Goal: Task Accomplishment & Management: Manage account settings

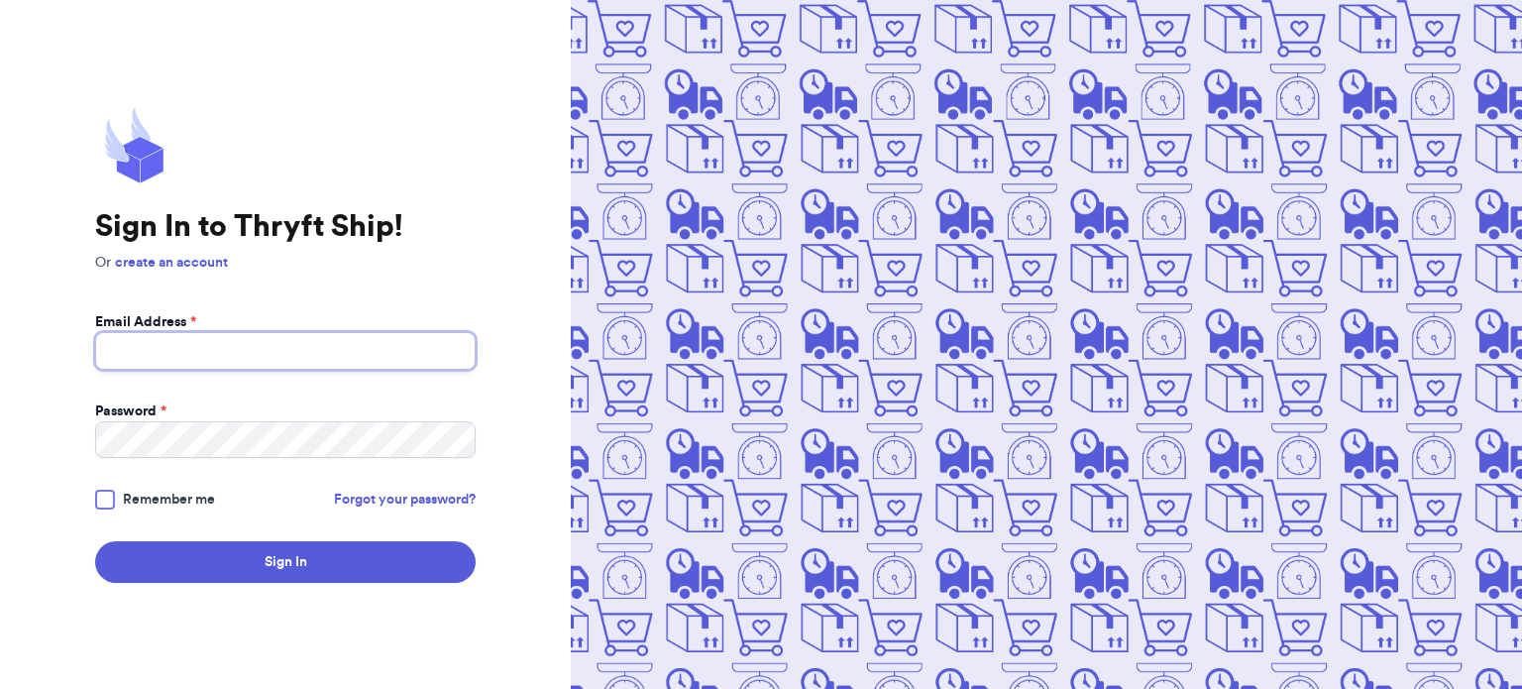
type input "thevintagelioness@yahoo.com"
click at [111, 491] on div at bounding box center [105, 499] width 20 height 20
click at [0, 0] on input "Remember me" at bounding box center [0, 0] width 0 height 0
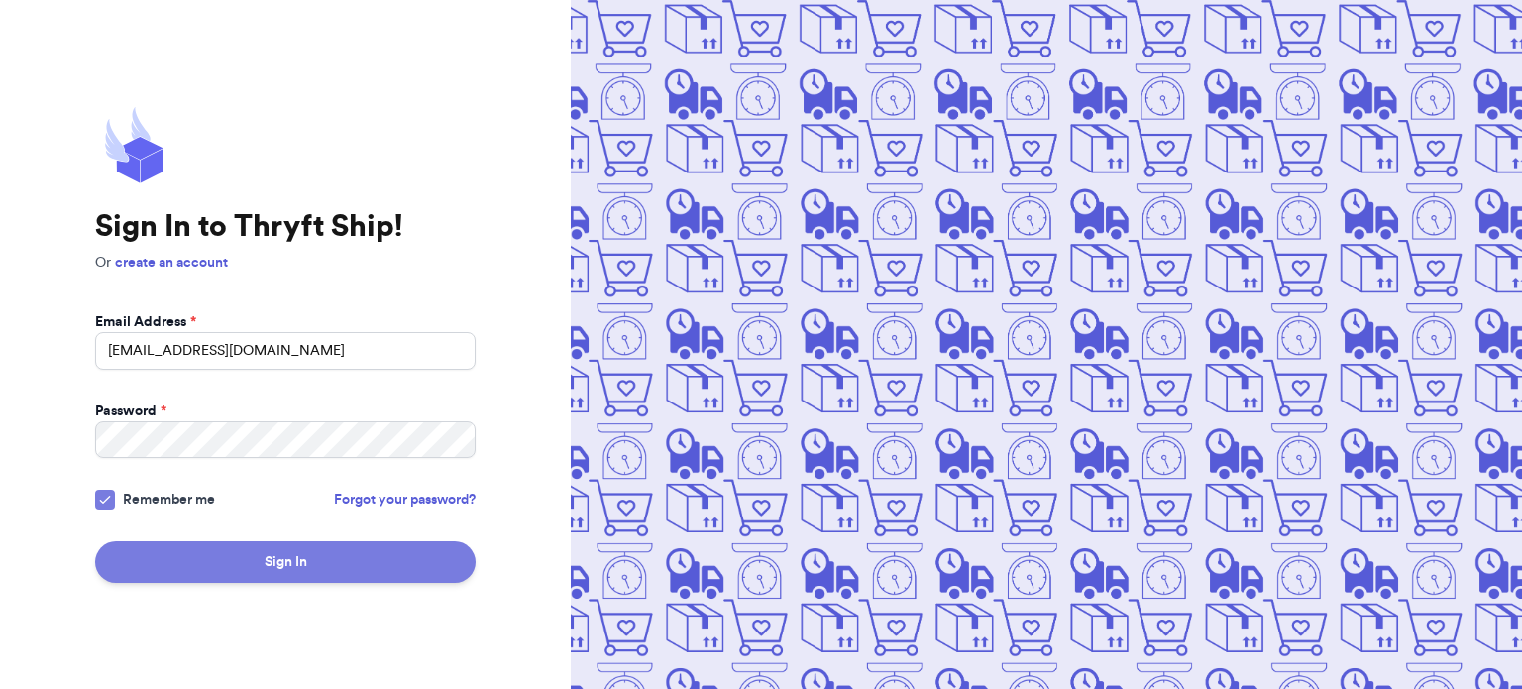
click at [202, 552] on button "Sign In" at bounding box center [285, 562] width 381 height 42
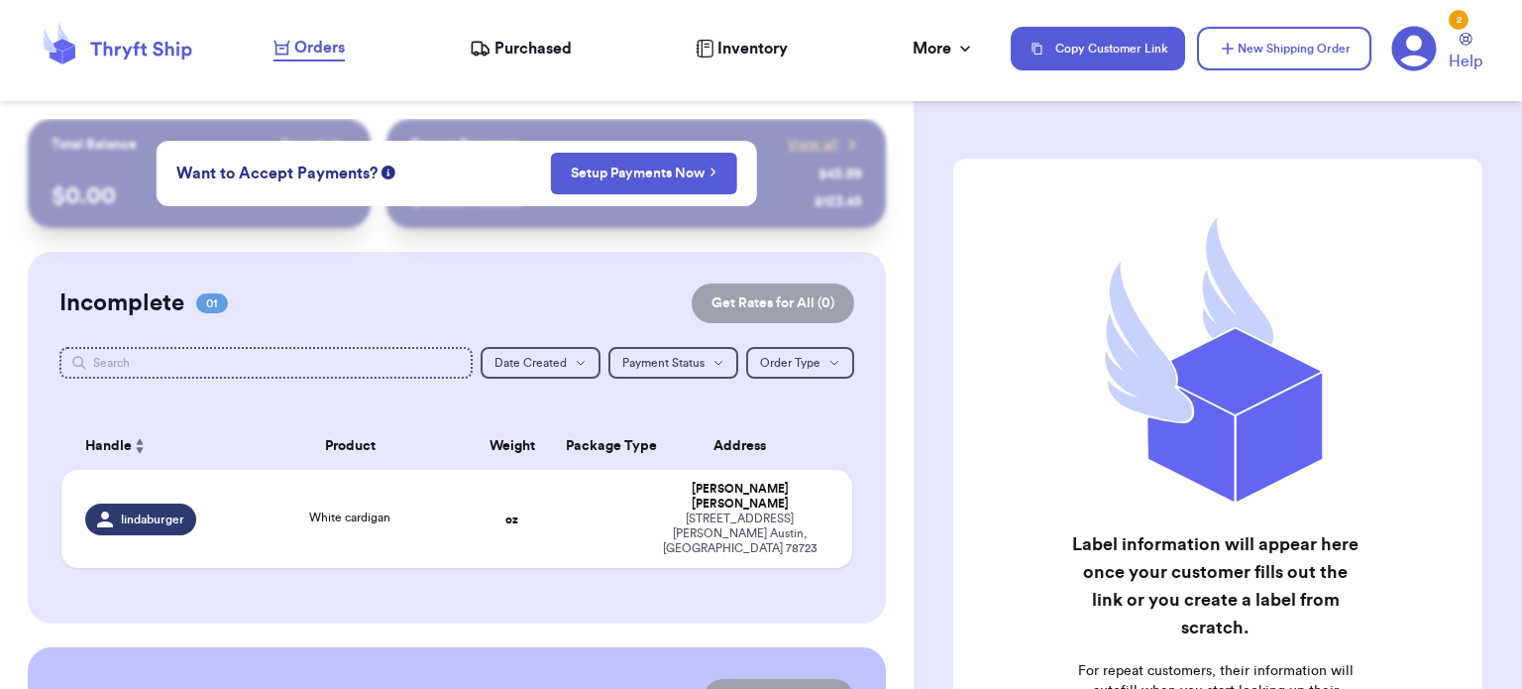
click at [519, 56] on span "Purchased" at bounding box center [532, 49] width 77 height 24
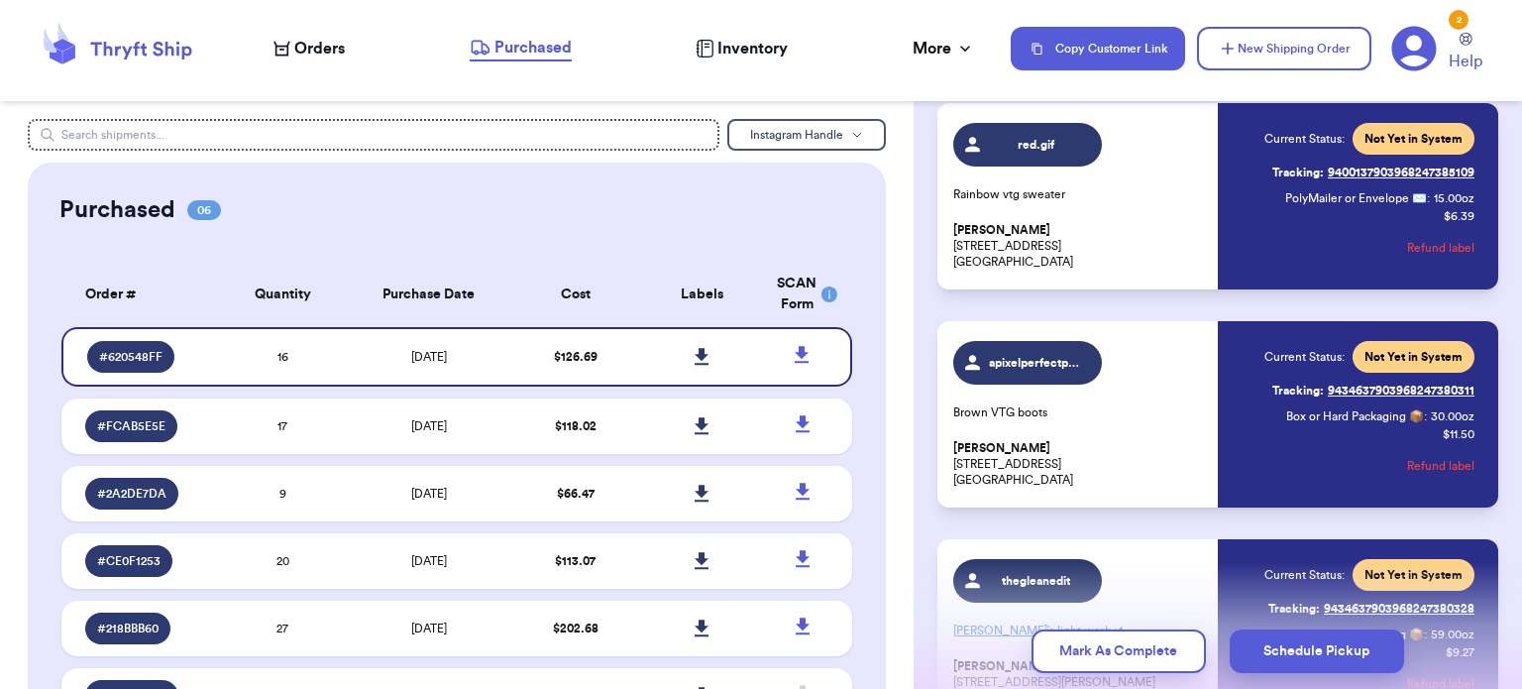
scroll to position [1242, 0]
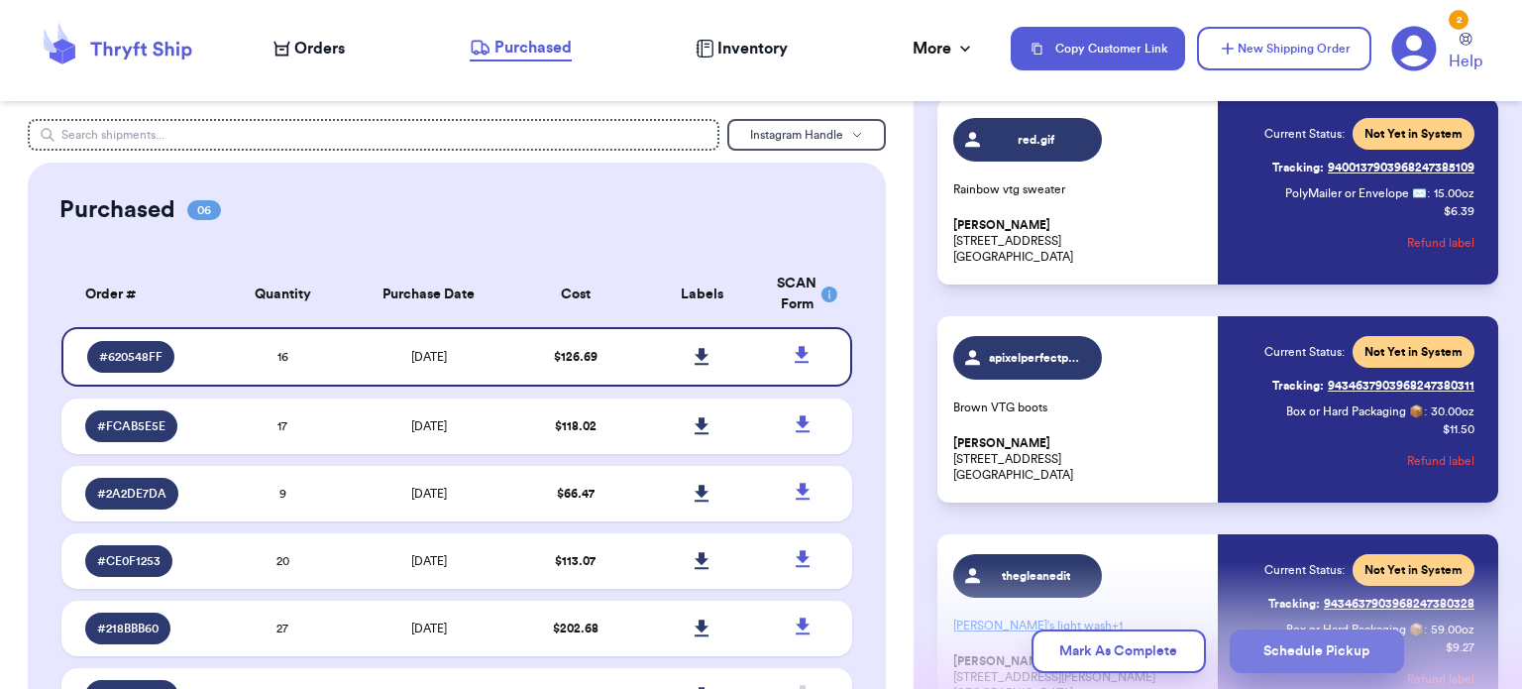
click at [1300, 646] on button "Schedule Pickup" at bounding box center [1317, 651] width 174 height 44
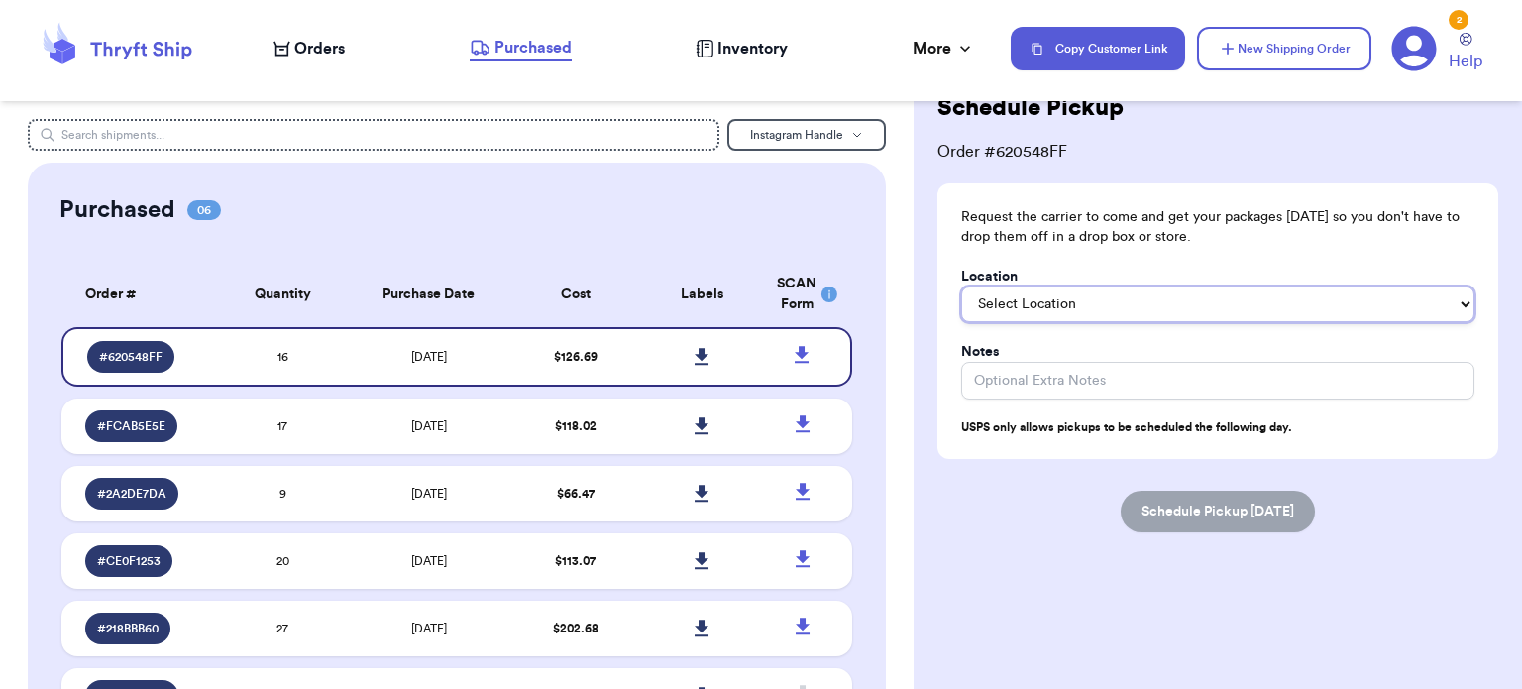
click at [1248, 301] on select "Select Location In/At Mailbox On the Porch Front Door Back Door Side Door Knock…" at bounding box center [1217, 304] width 513 height 36
select select "On the Porch"
click at [961, 286] on select "Select Location In/At Mailbox On the Porch Front Door Back Door Side Door Knock…" at bounding box center [1217, 304] width 513 height 36
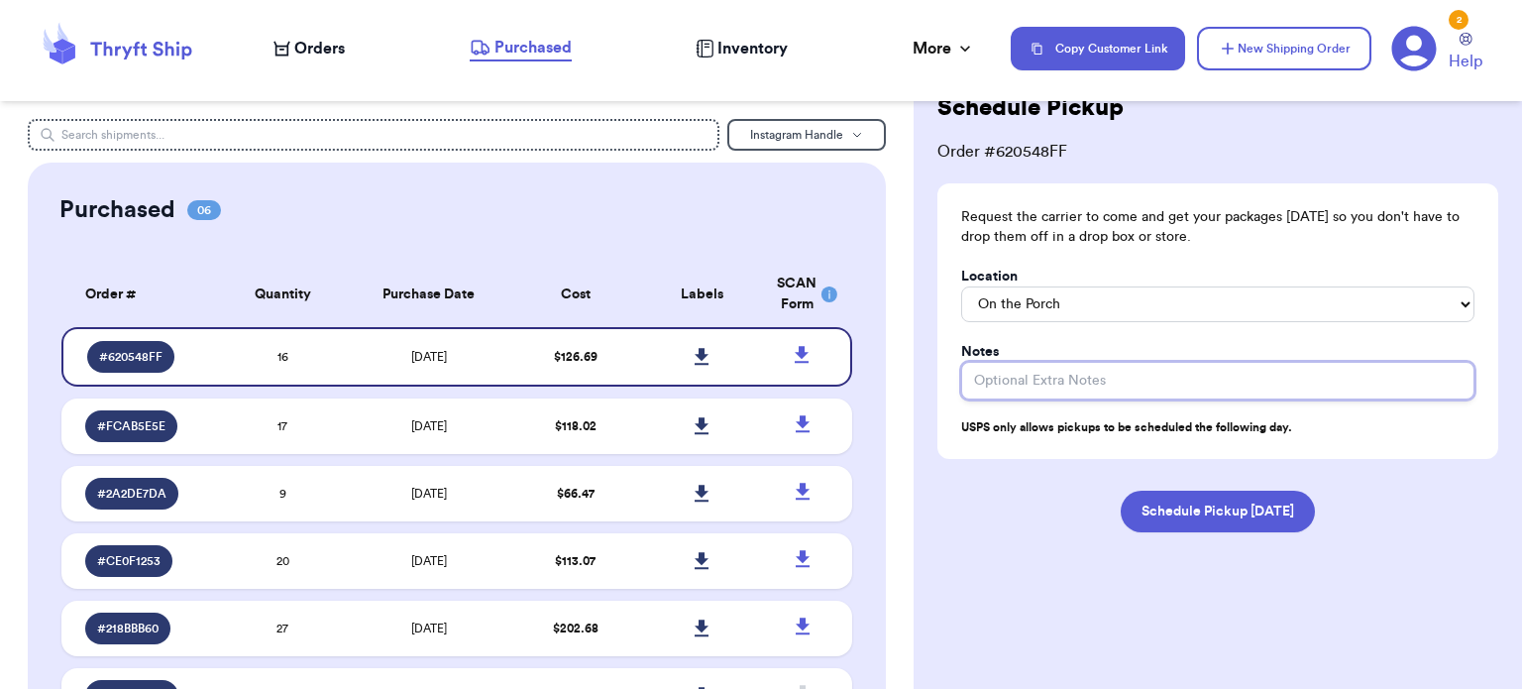
click at [1233, 387] on input "Location" at bounding box center [1217, 381] width 513 height 38
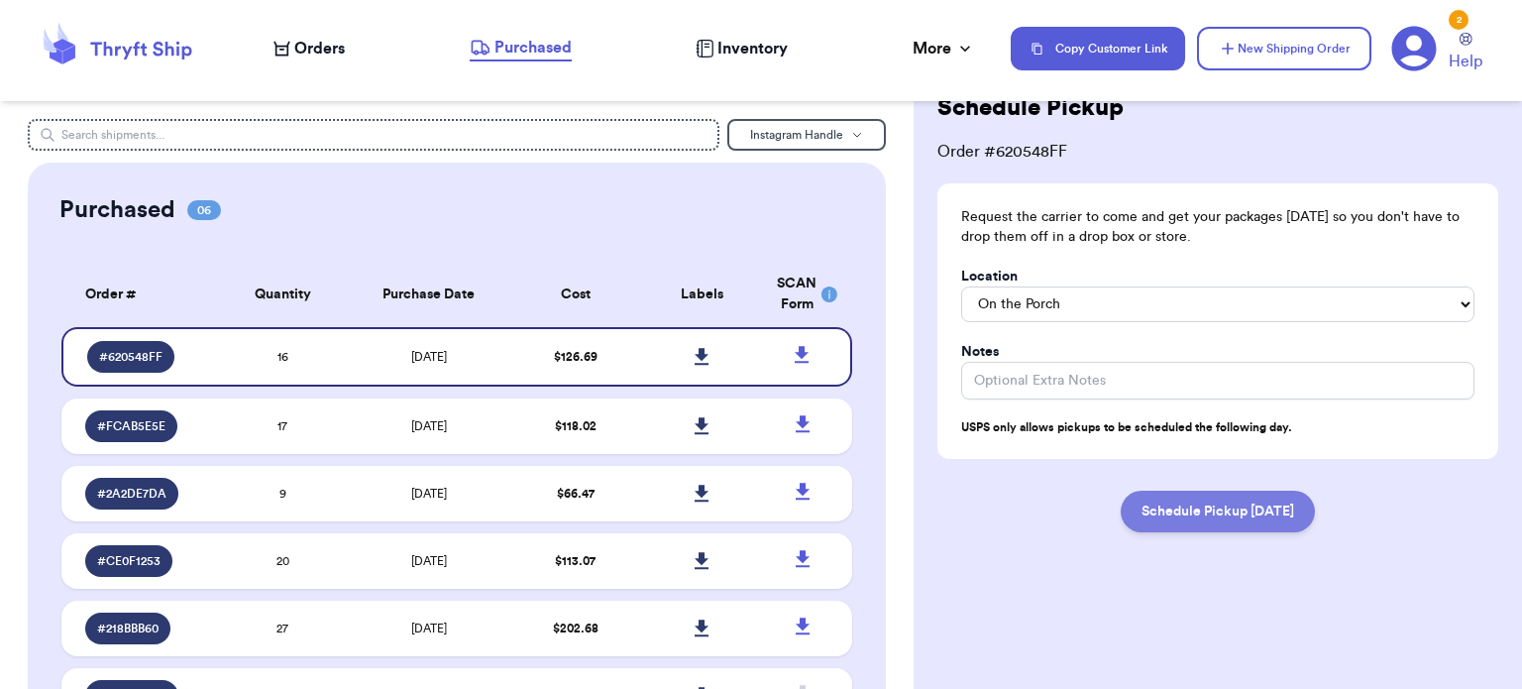
click at [1228, 506] on button "Schedule Pickup Tomorrow" at bounding box center [1218, 511] width 194 height 42
